Goal: Information Seeking & Learning: Stay updated

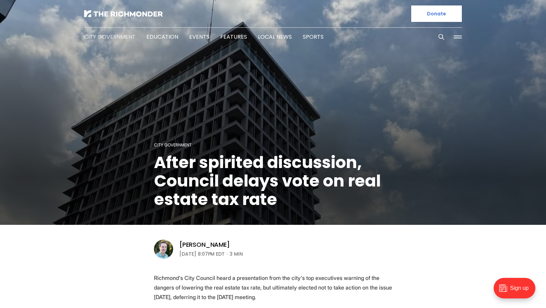
click at [113, 38] on link "City Government" at bounding box center [109, 37] width 51 height 8
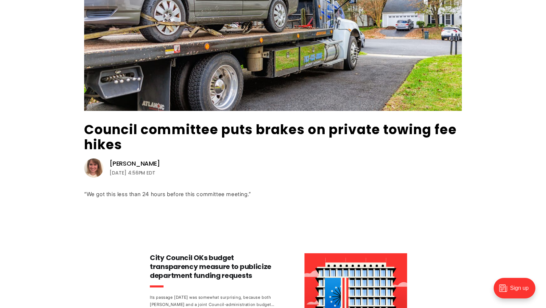
scroll to position [149, 0]
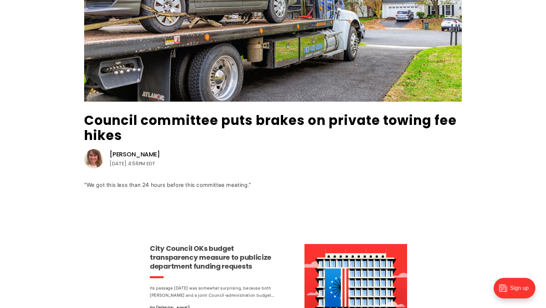
click at [206, 248] on h3 "City Council OKs budget transparency measure to publicize department funding re…" at bounding box center [213, 257] width 127 height 27
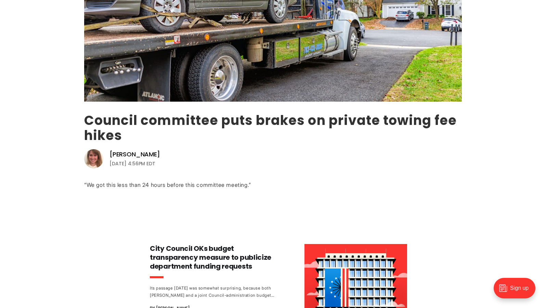
click at [229, 123] on link "Council committee puts brakes on private towing fee hikes" at bounding box center [270, 127] width 373 height 33
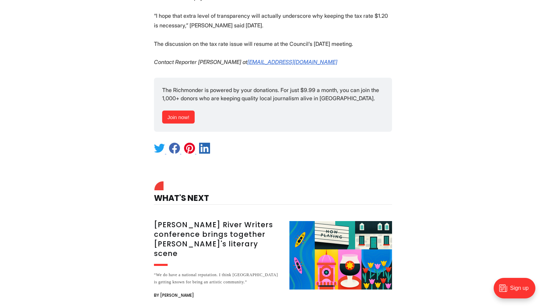
scroll to position [1002, 0]
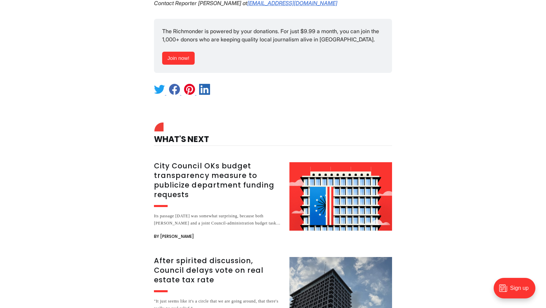
scroll to position [886, 0]
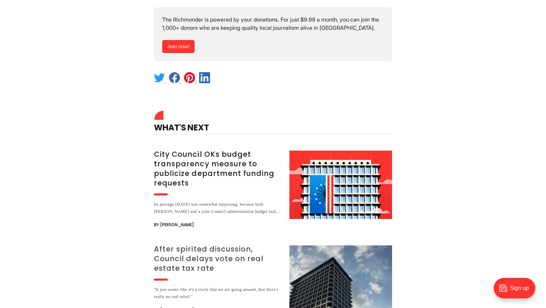
click at [197, 246] on h3 "After spirited discussion, Council delays vote on real estate tax rate" at bounding box center [217, 258] width 127 height 29
click at [202, 164] on h3 "City Council OKs budget transparency measure to publicize department funding re…" at bounding box center [217, 168] width 127 height 38
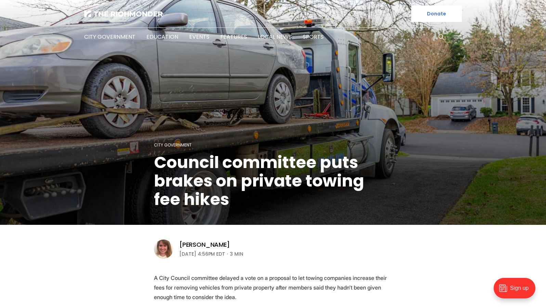
scroll to position [0, 0]
